Goal: Task Accomplishment & Management: Manage account settings

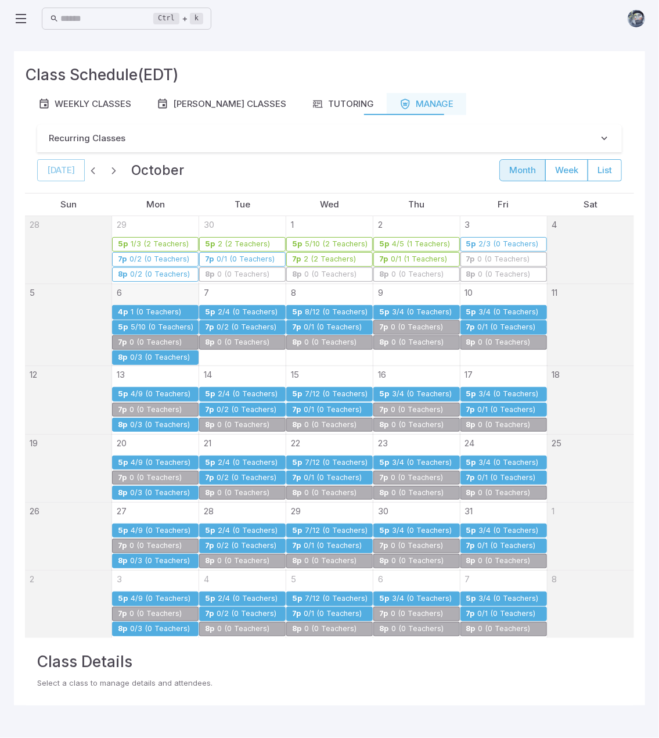
click at [236, 308] on div "2/4 (0 Teachers)" at bounding box center [247, 312] width 61 height 9
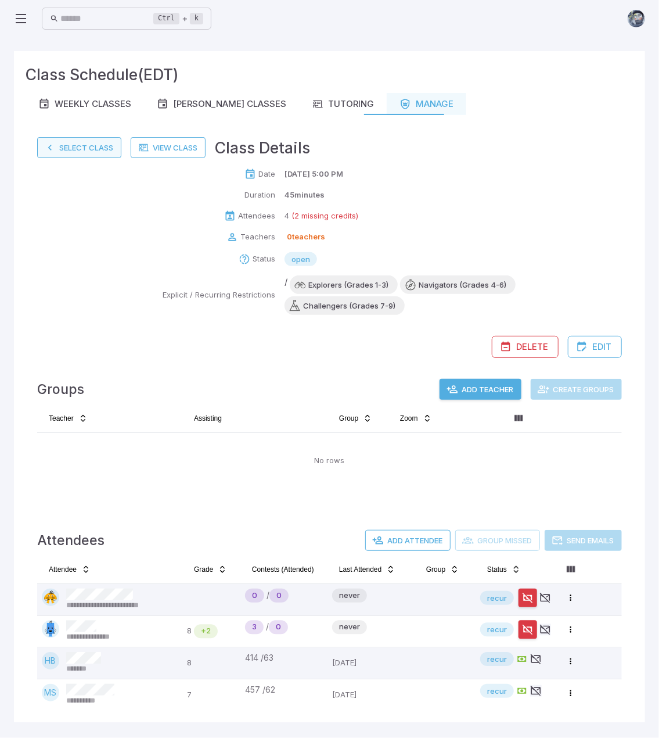
click at [67, 146] on button "Select Class" at bounding box center [79, 147] width 84 height 21
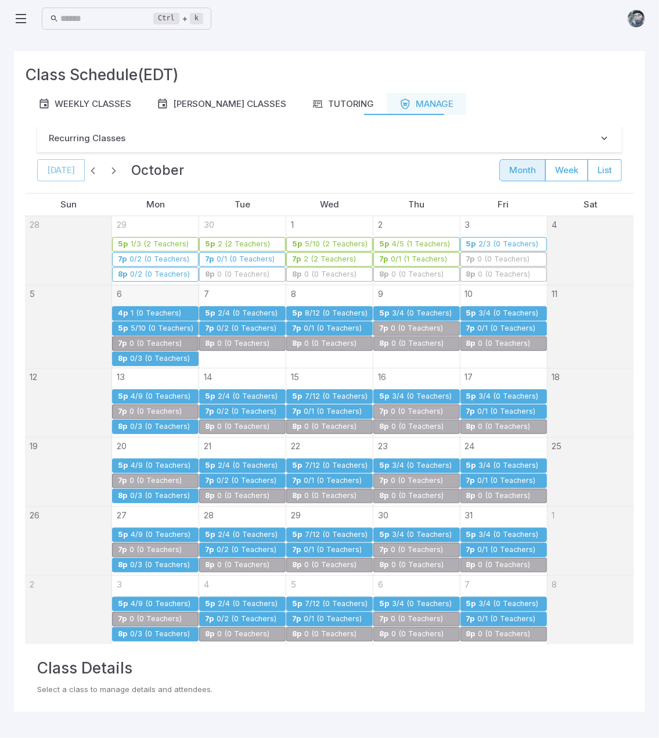
click at [159, 354] on div "0/3 (0 Teachers)" at bounding box center [160, 358] width 61 height 9
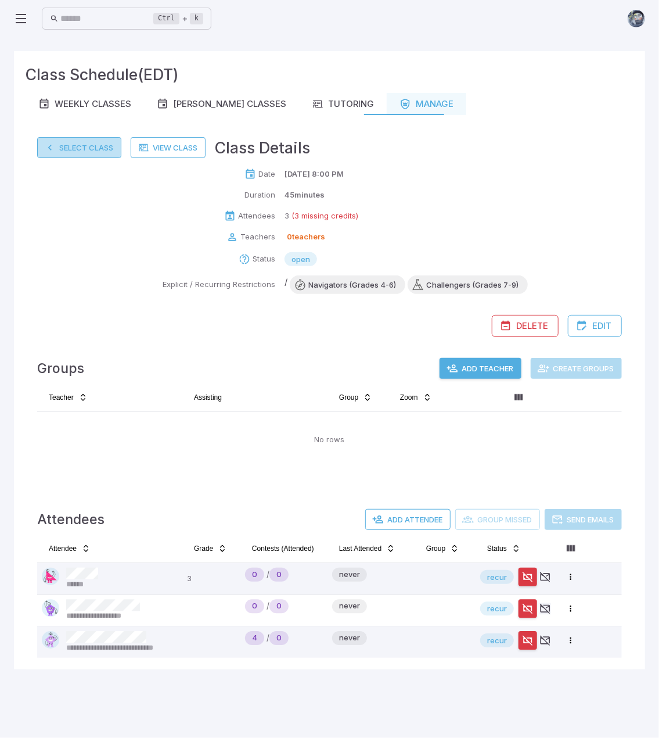
click at [86, 152] on button "Select Class" at bounding box center [79, 147] width 84 height 21
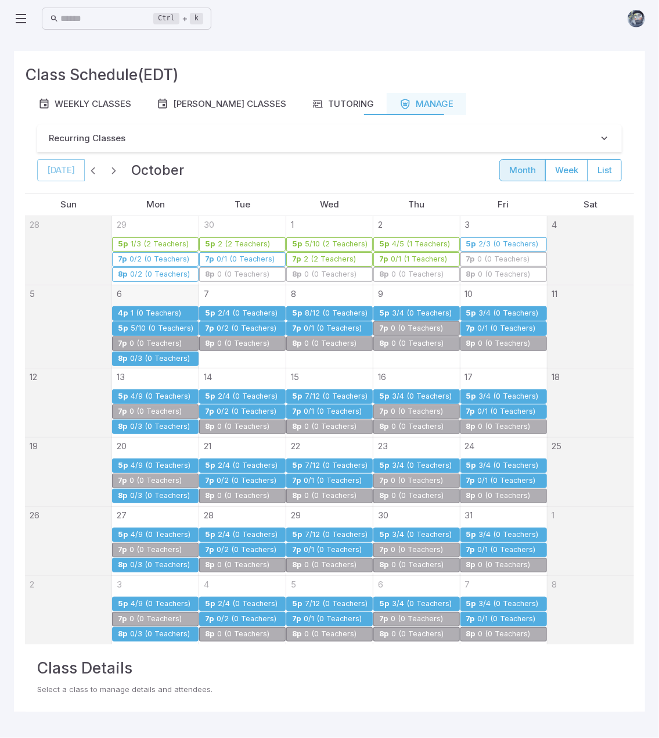
click at [251, 324] on div "0/2 (0 Teachers)" at bounding box center [246, 328] width 61 height 9
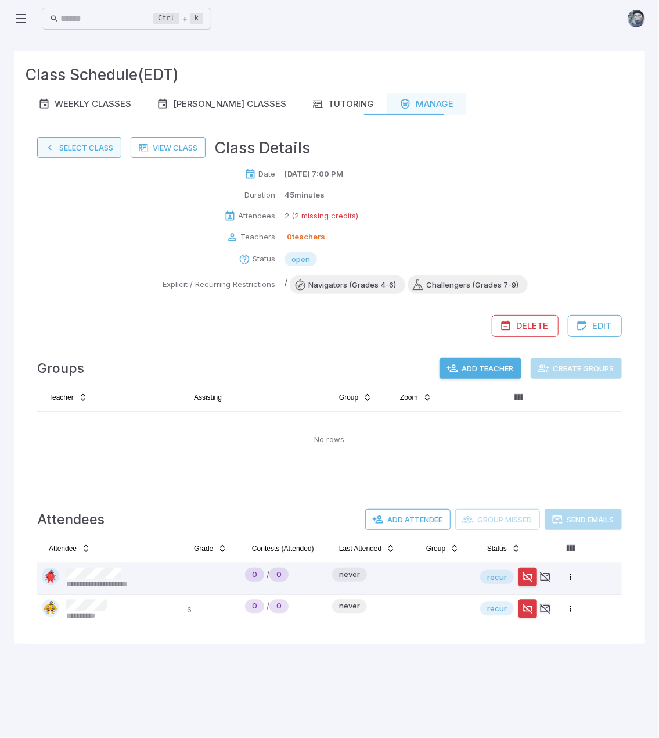
click at [93, 144] on button "Select Class" at bounding box center [79, 147] width 84 height 21
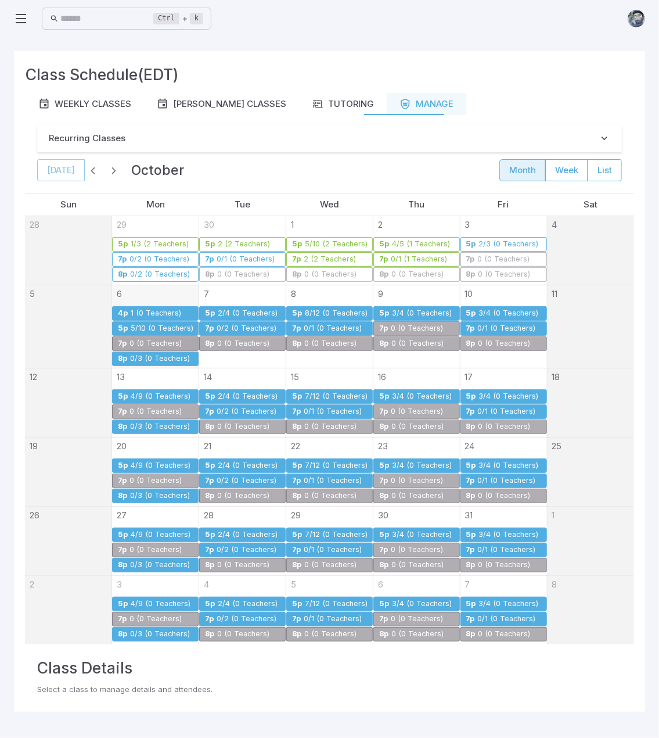
click at [159, 313] on div "1 (0 Teachers)" at bounding box center [156, 313] width 52 height 9
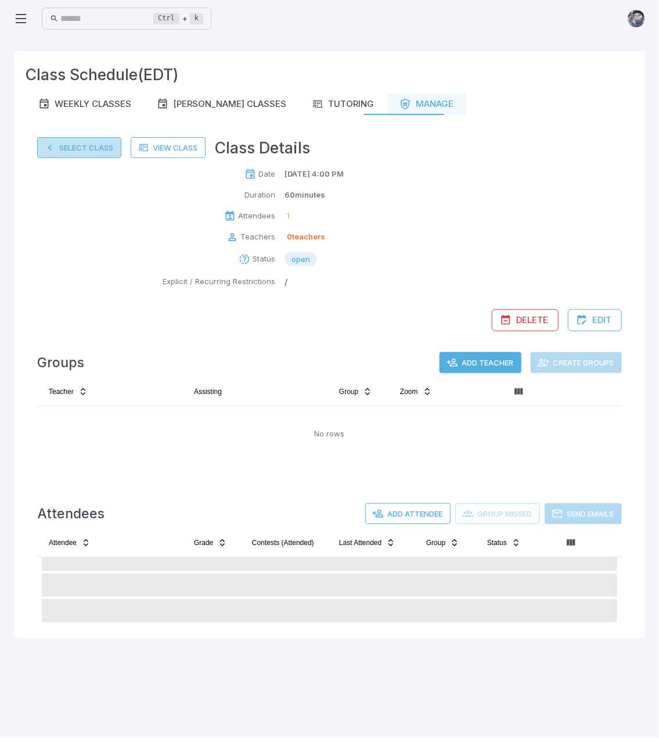
click at [90, 141] on button "Select Class" at bounding box center [79, 147] width 84 height 21
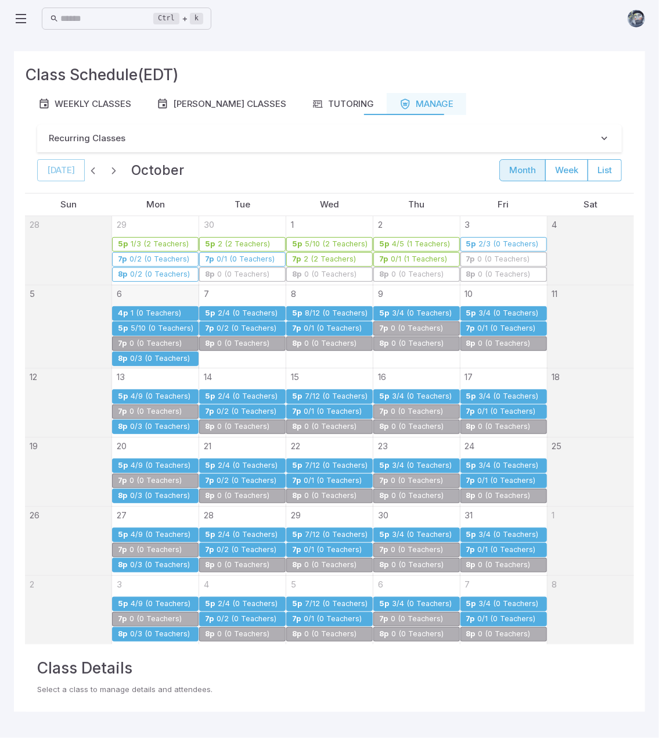
click at [145, 310] on div "1 (0 Teachers)" at bounding box center [156, 313] width 52 height 9
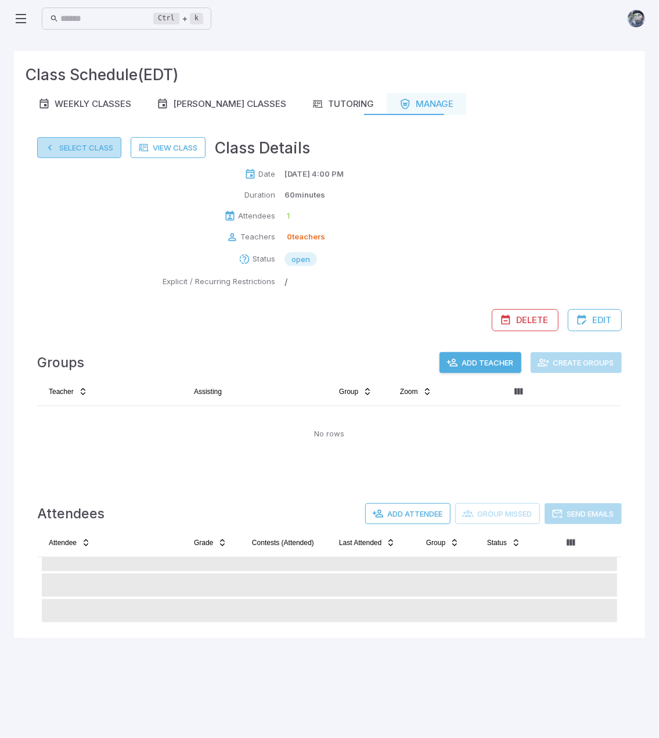
click at [83, 149] on button "Select Class" at bounding box center [79, 147] width 84 height 21
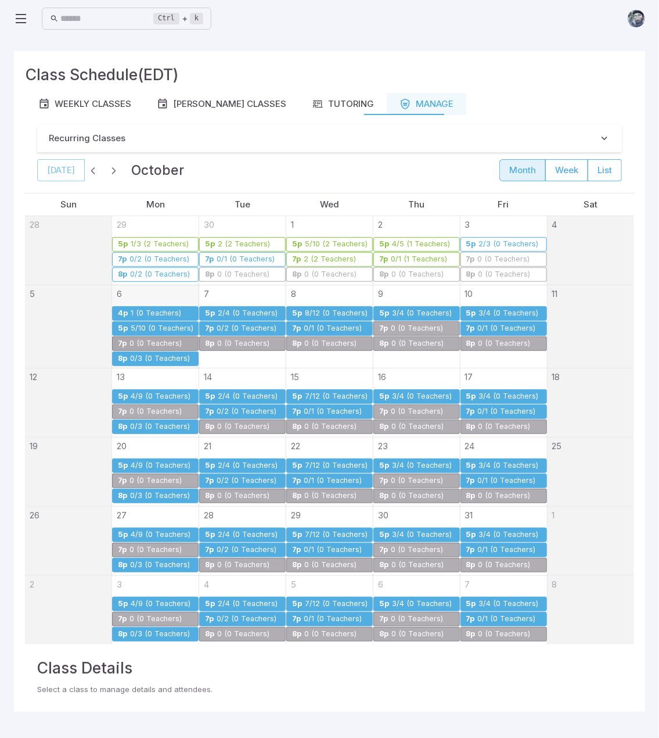
click at [238, 322] on link "7p 0/2 (0 Teachers)" at bounding box center [242, 328] width 87 height 15
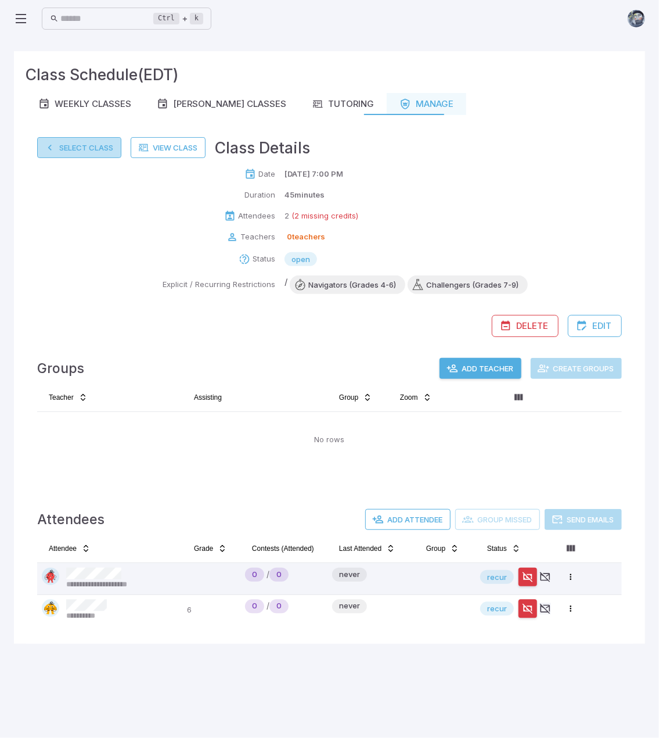
click at [70, 147] on button "Select Class" at bounding box center [79, 147] width 84 height 21
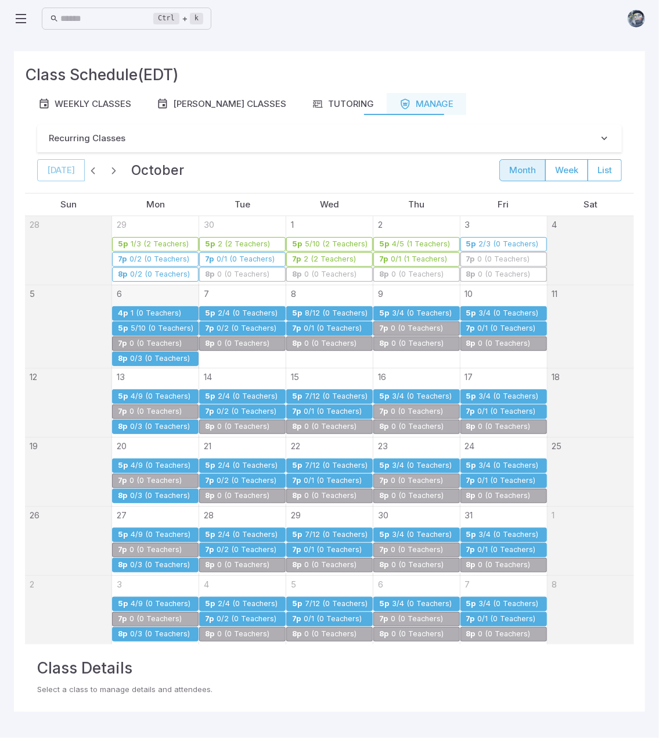
click at [232, 328] on div "0/2 (0 Teachers)" at bounding box center [246, 328] width 61 height 9
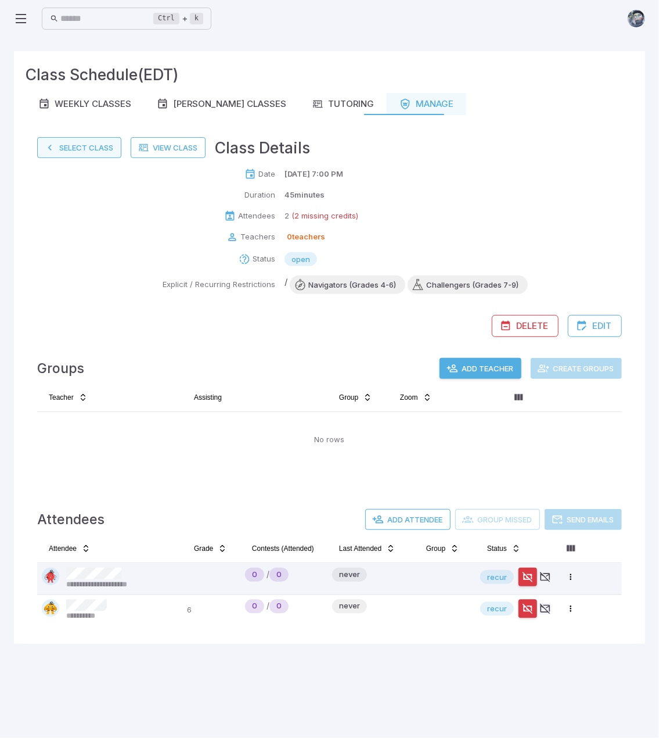
click at [73, 154] on button "Select Class" at bounding box center [79, 147] width 84 height 21
